Goal: Navigation & Orientation: Find specific page/section

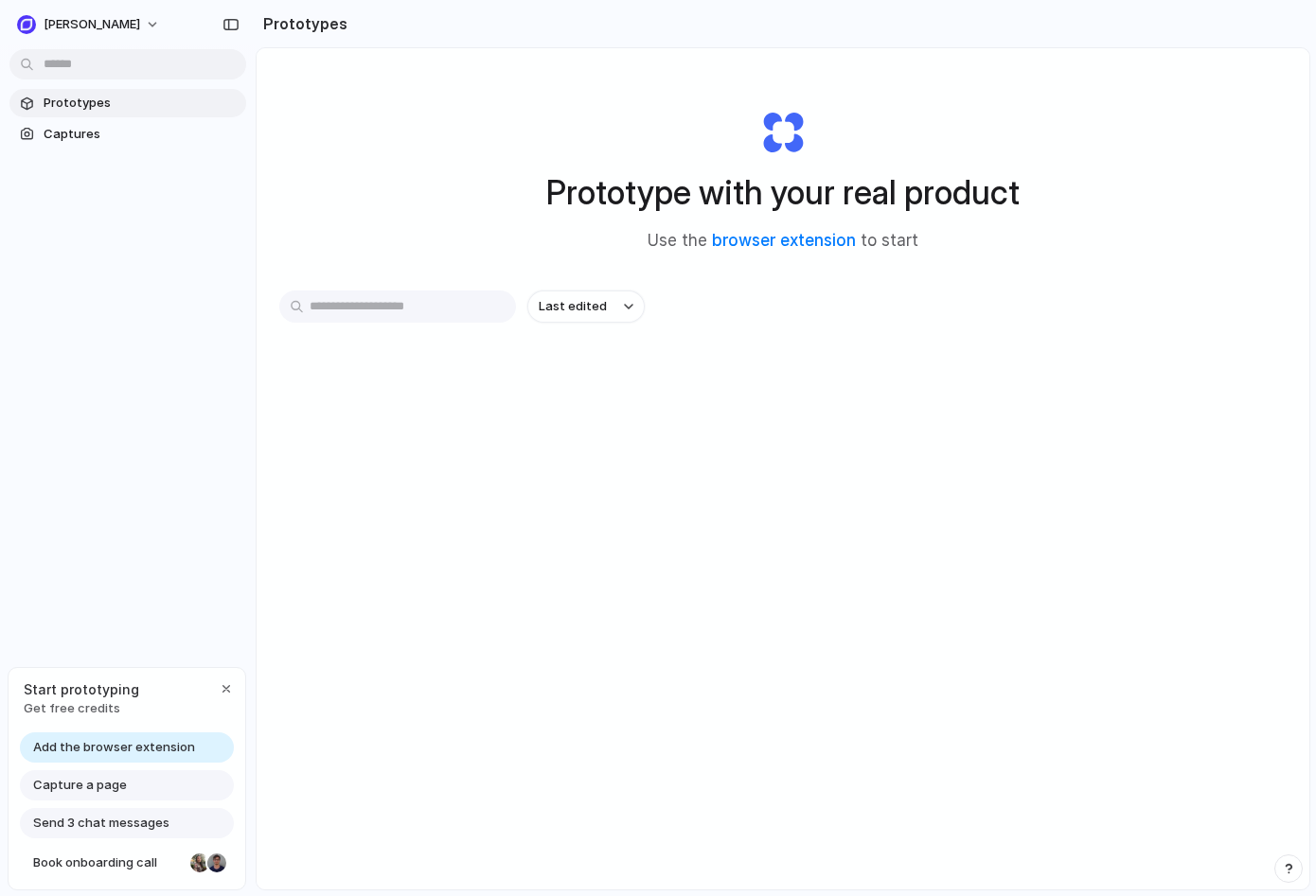
click at [152, 747] on span "Add the browser extension" at bounding box center [113, 747] width 162 height 19
click at [78, 18] on span "Predium" at bounding box center [91, 24] width 96 height 19
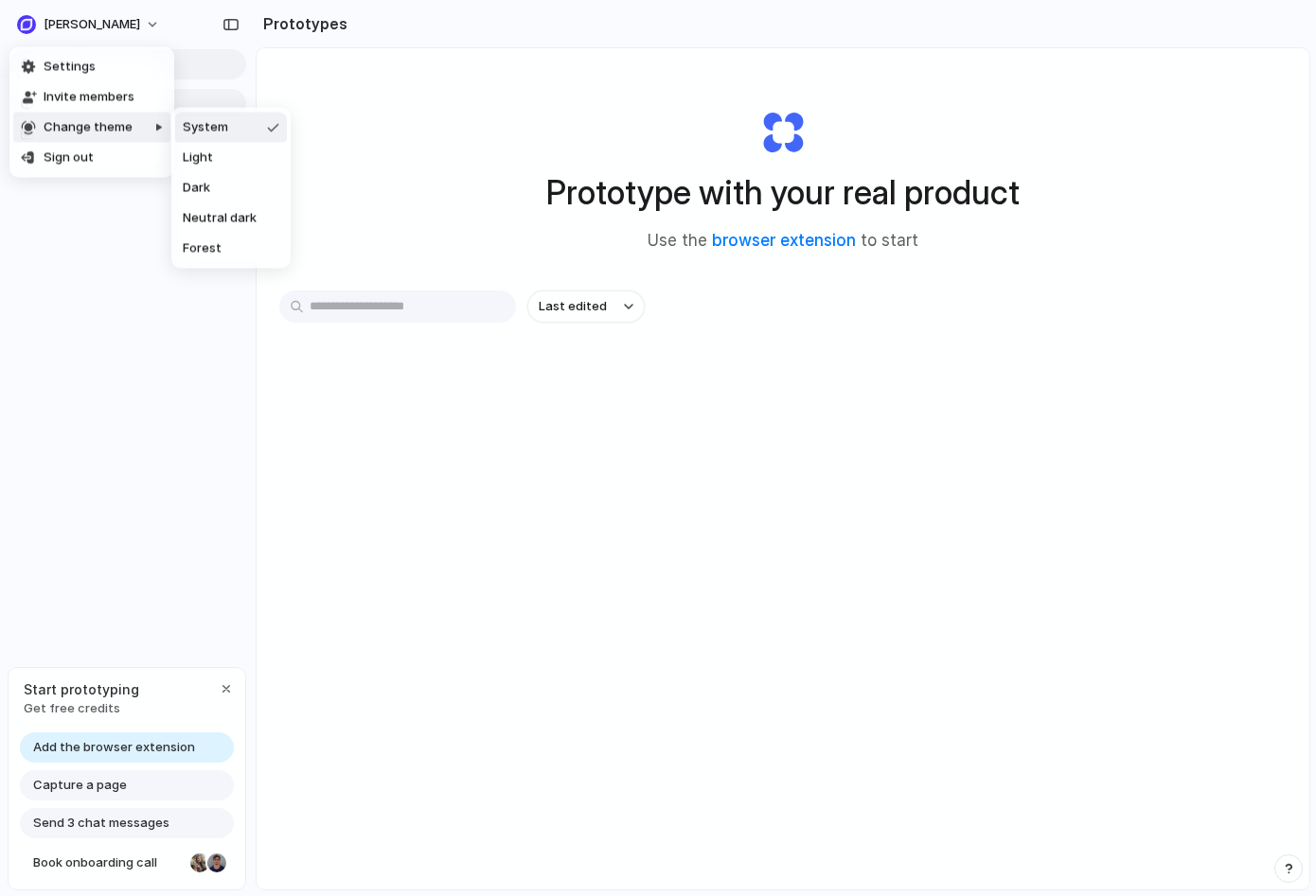
click at [384, 492] on div "Settings Invite members Change theme Sign out" at bounding box center [658, 448] width 1316 height 896
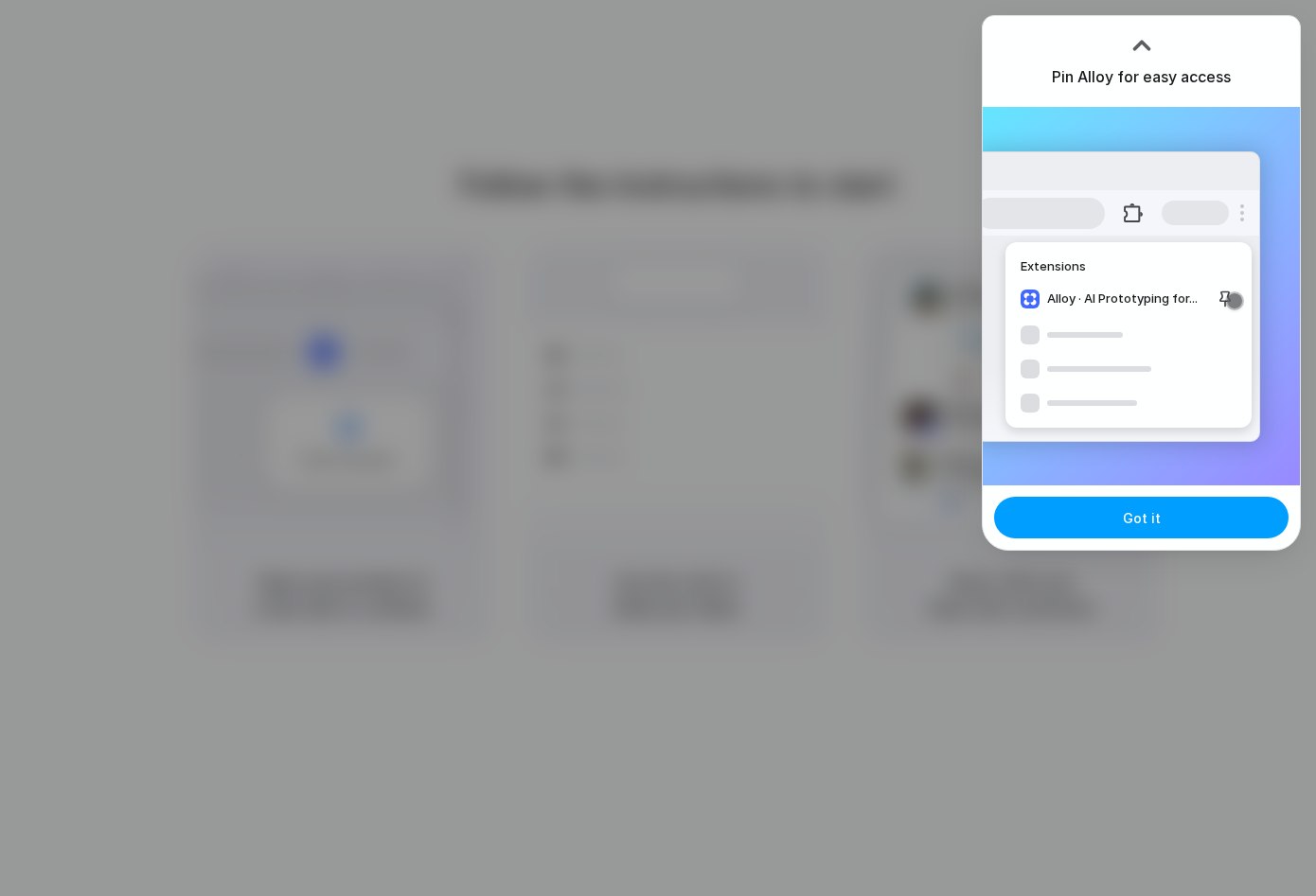
click at [1172, 526] on button "Got it" at bounding box center [1141, 517] width 294 height 42
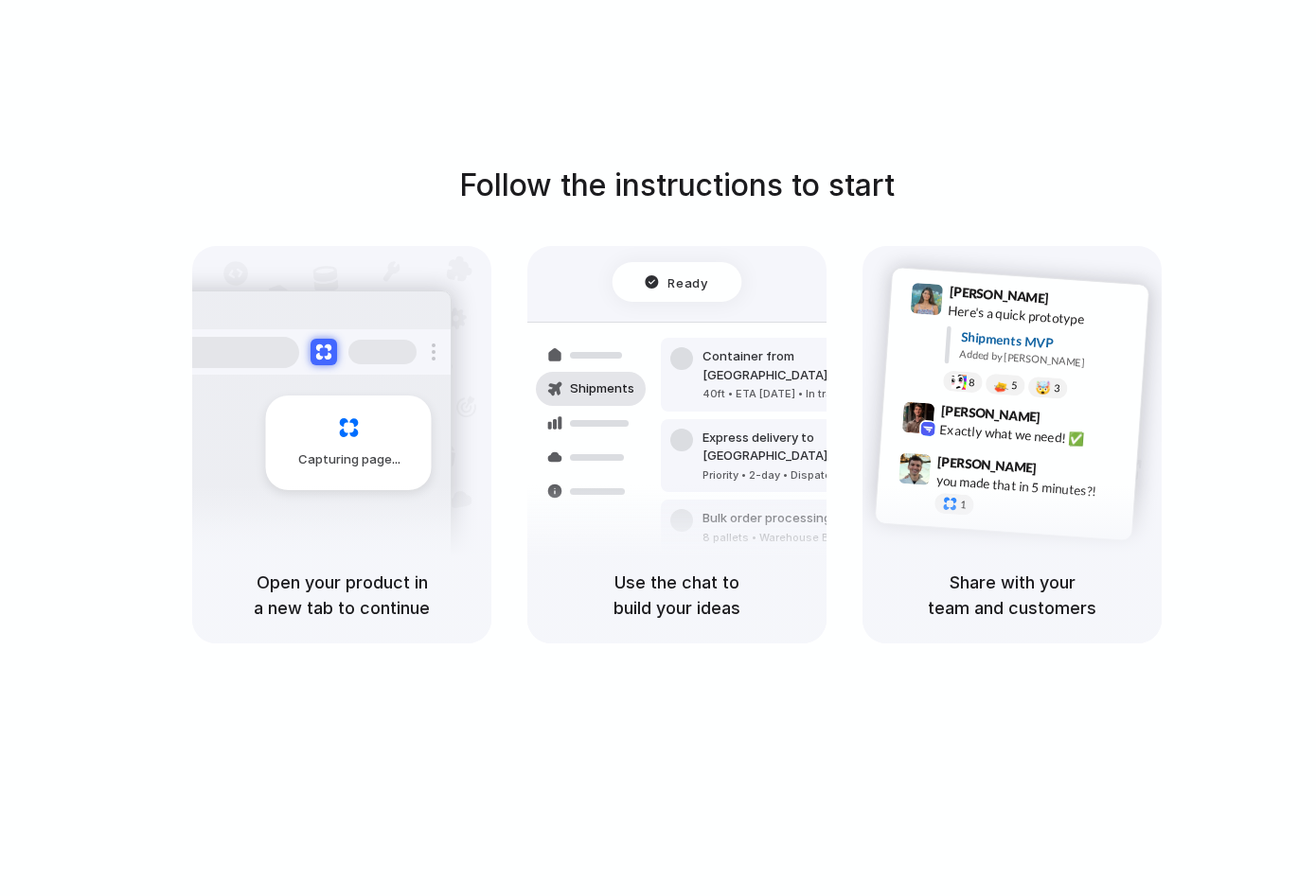
click at [1224, 121] on div "Follow the instructions to start Capturing page Open your product in a new tab …" at bounding box center [677, 467] width 1354 height 935
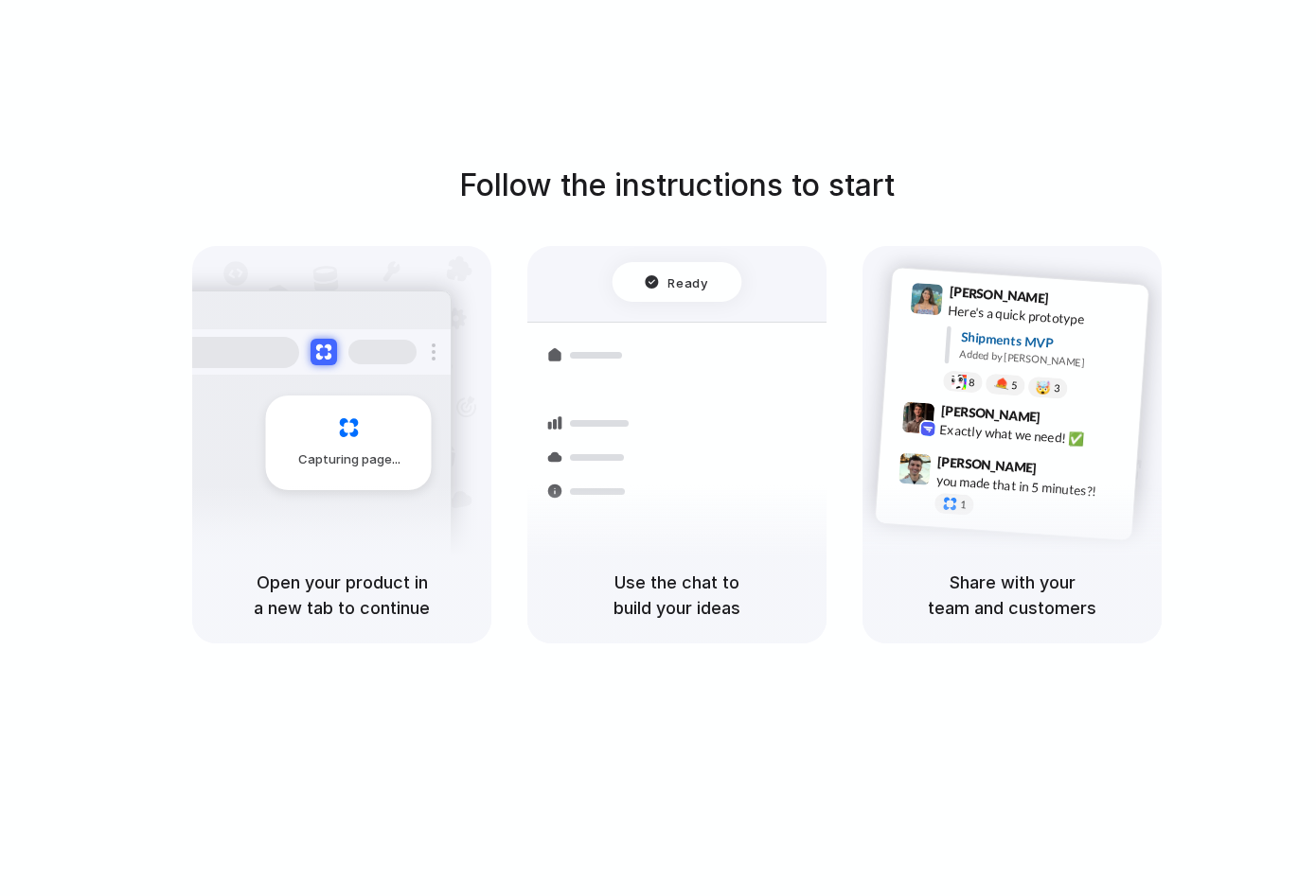
click at [945, 110] on div "Follow the instructions to start Capturing page Open your product in a new tab …" at bounding box center [677, 467] width 1354 height 935
